Goal: Task Accomplishment & Management: Use online tool/utility

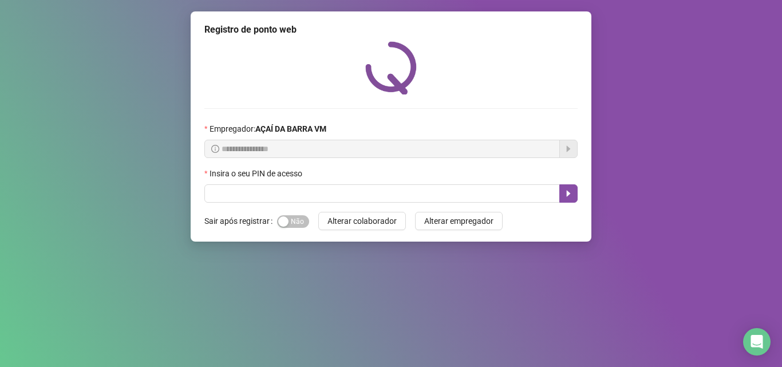
click at [297, 184] on div "Insira o seu PIN de acesso" at bounding box center [390, 175] width 373 height 17
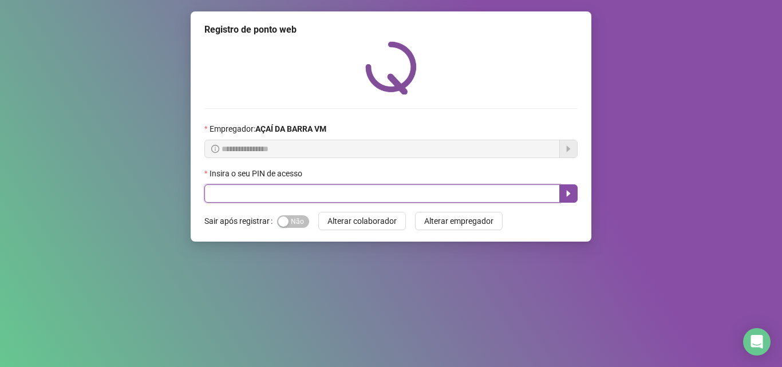
click at [452, 198] on input "text" at bounding box center [382, 193] width 356 height 18
type input "*****"
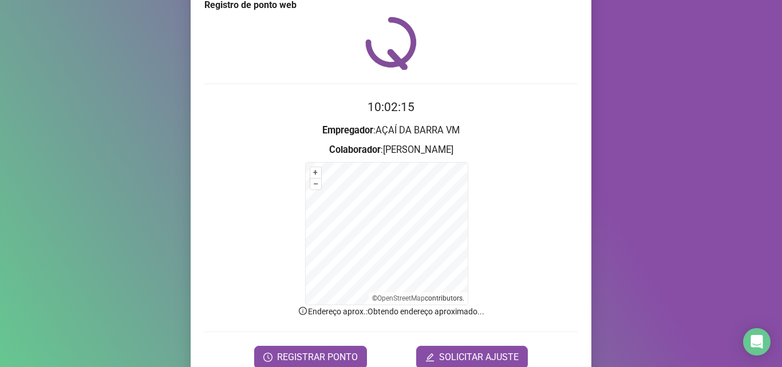
scroll to position [77, 0]
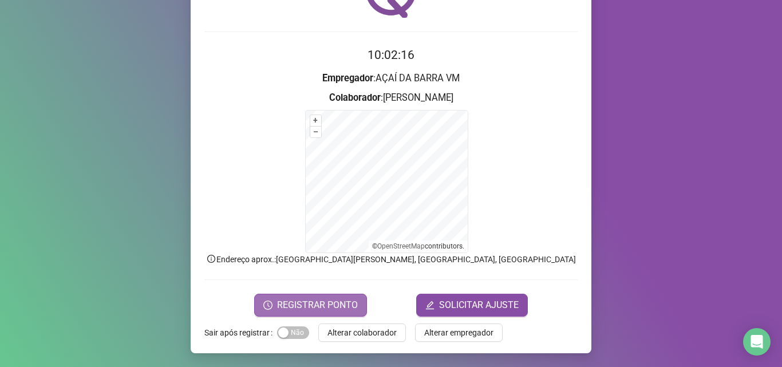
click at [293, 306] on span "REGISTRAR PONTO" at bounding box center [317, 305] width 81 height 14
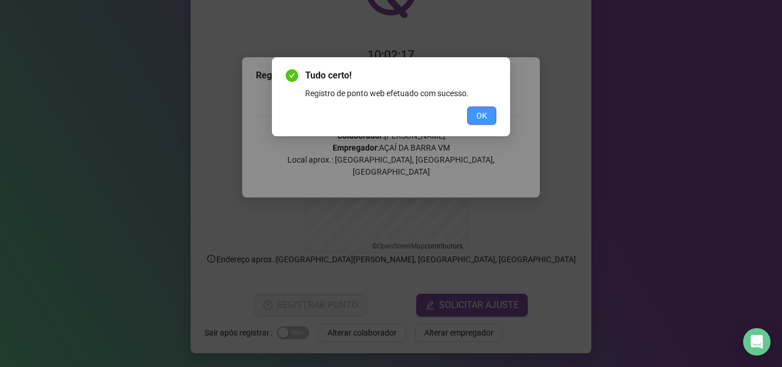
click at [477, 118] on button "OK" at bounding box center [481, 116] width 29 height 18
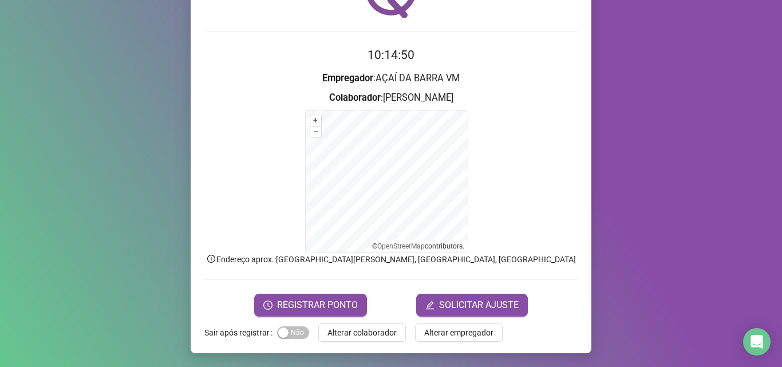
click at [362, 305] on div "REGISTRAR PONTO SOLICITAR AJUSTE" at bounding box center [390, 305] width 373 height 23
click at [354, 303] on button "REGISTRAR PONTO" at bounding box center [310, 305] width 113 height 23
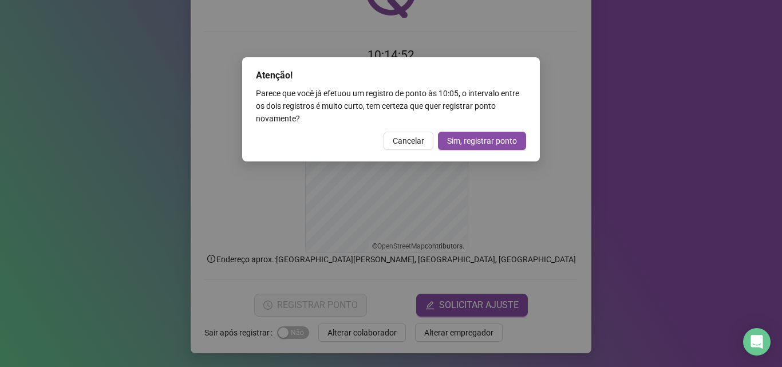
click at [389, 154] on div "Atenção! Parece que você já efetuou um registro de ponto às 10:05 , o intervalo…" at bounding box center [391, 109] width 298 height 104
click at [392, 138] on button "Cancelar" at bounding box center [409, 141] width 50 height 18
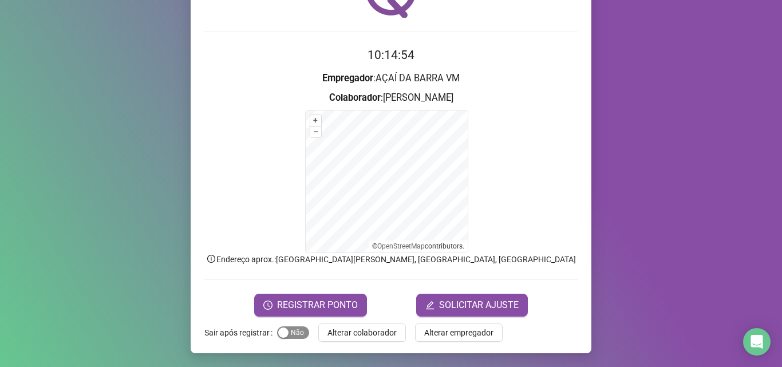
drag, startPoint x: 294, startPoint y: 334, endPoint x: 324, endPoint y: 346, distance: 32.1
click at [296, 334] on span "Sim Não" at bounding box center [293, 332] width 32 height 13
drag, startPoint x: 357, startPoint y: 334, endPoint x: 367, endPoint y: 332, distance: 10.0
click at [362, 334] on span "Alterar colaborador" at bounding box center [362, 332] width 69 height 13
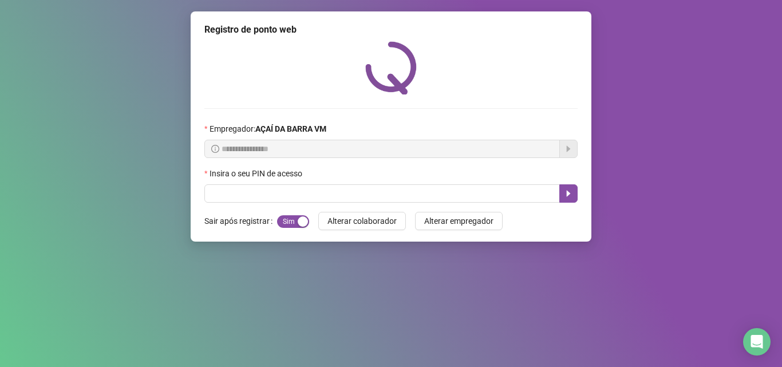
scroll to position [0, 0]
